Goal: Task Accomplishment & Management: Manage account settings

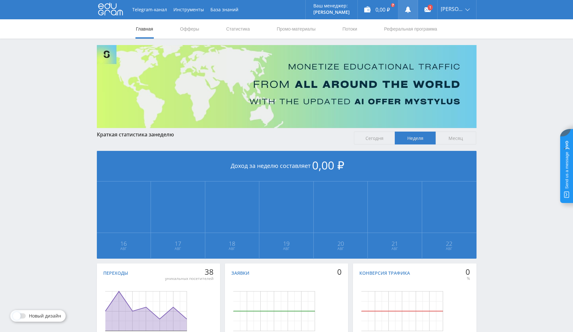
click at [408, 12] on link at bounding box center [408, 9] width 19 height 19
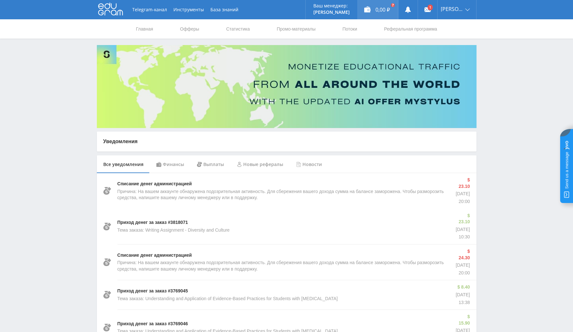
click at [383, 9] on div "0,00 ₽" at bounding box center [378, 9] width 40 height 19
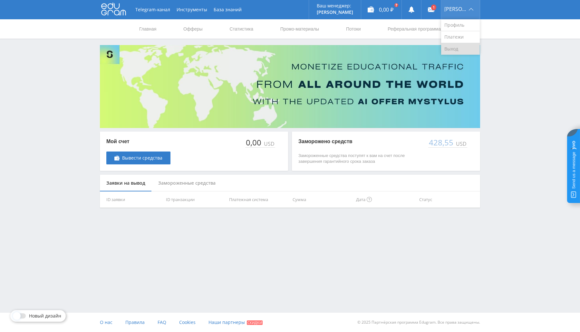
click at [468, 54] on link "Выход" at bounding box center [460, 49] width 39 height 12
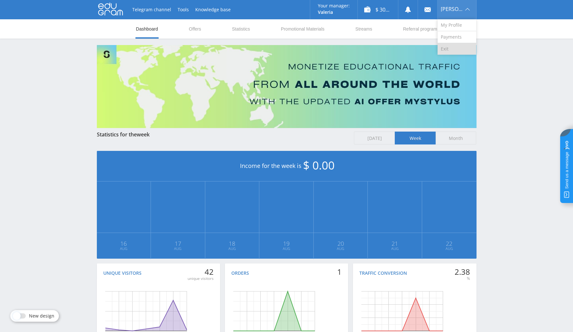
click at [451, 47] on link "Exit" at bounding box center [457, 49] width 39 height 12
click at [371, 12] on div "$ 308.90" at bounding box center [378, 9] width 40 height 19
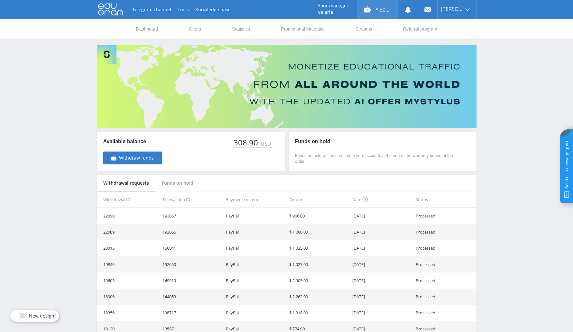
click at [384, 16] on div "$ 308.90" at bounding box center [378, 9] width 40 height 19
drag, startPoint x: 230, startPoint y: 146, endPoint x: 275, endPoint y: 139, distance: 44.9
click at [275, 139] on div "Available balance Withdraw funds 308.90 USD" at bounding box center [191, 151] width 188 height 39
copy div "308.90 USD"
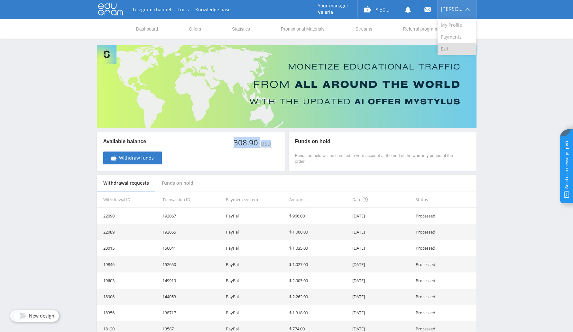
click at [457, 47] on link "Exit" at bounding box center [457, 49] width 39 height 12
